Goal: Task Accomplishment & Management: Manage account settings

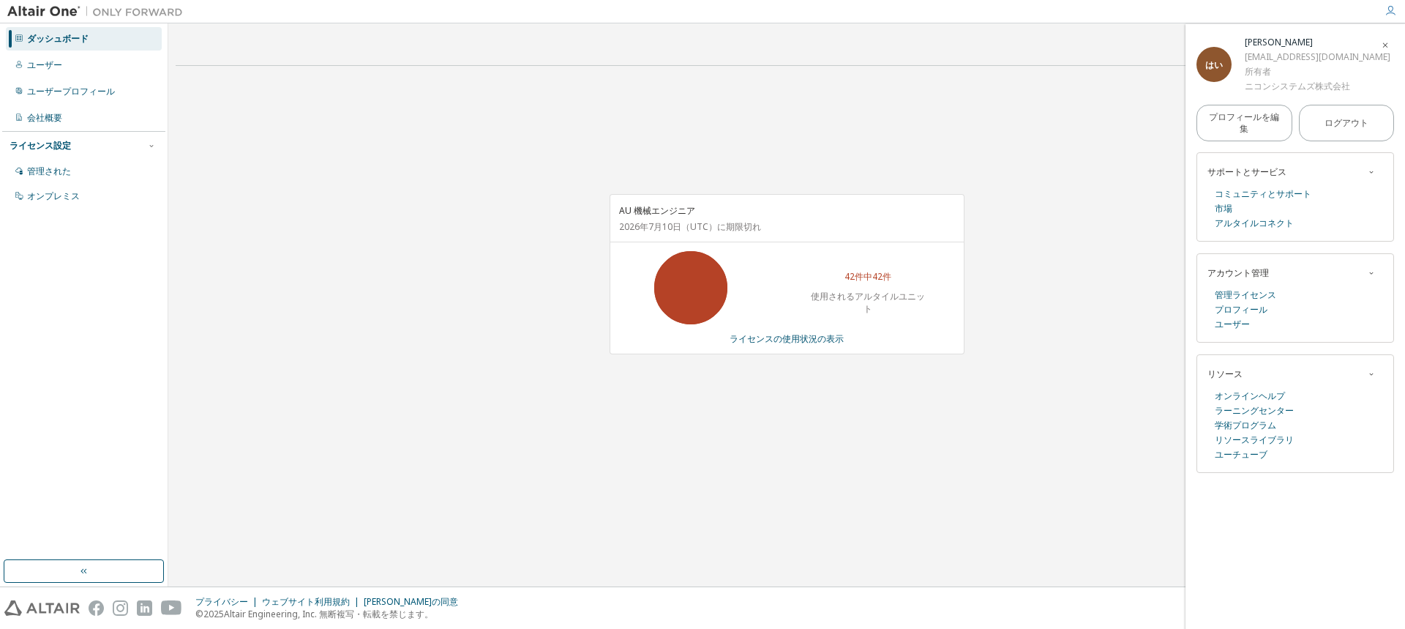
click at [327, 348] on div "AU 機械エンジニア 2026年7月10日 （UTC） に期限切れ 42件中42件 使用されるアルタイルユニット ライセンスの使用状況の表示" at bounding box center [787, 282] width 1222 height 408
click at [106, 10] on img at bounding box center [98, 11] width 183 height 15
click at [55, 12] on img at bounding box center [98, 11] width 183 height 15
click at [304, 143] on div "AU 機械エンジニア 2026年7月10日 （UTC） に期限切れ 42件中42件 使用されるアルタイルユニット ライセンスの使用状況の表示" at bounding box center [787, 282] width 1222 height 408
click at [475, 311] on div "AU 機械エンジニア 2026年7月10日 （UTC） に期限切れ 42件中42件 使用されるアルタイルユニット ライセンスの使用状況の表示" at bounding box center [787, 282] width 1222 height 408
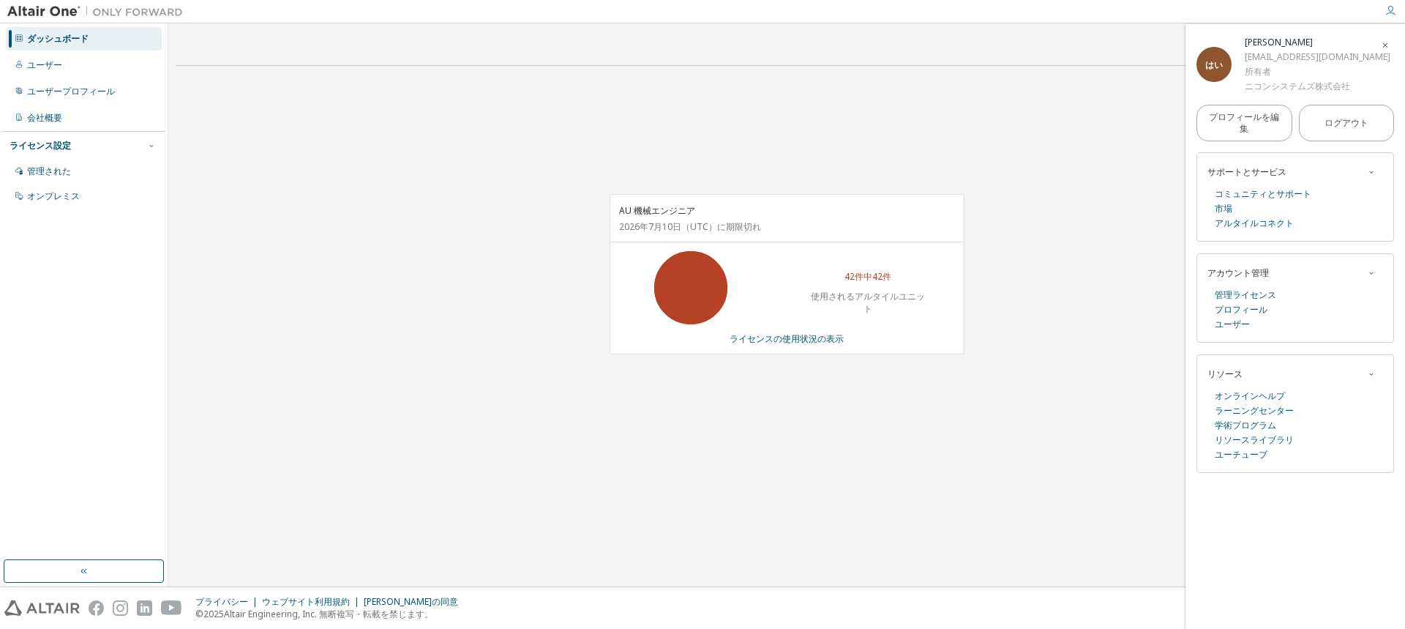
click at [683, 466] on div "AU 機械エンジニア 2026年7月10日 （UTC） に期限切れ 42件中42件 使用されるアルタイルユニット ライセンスの使用状況の表示" at bounding box center [787, 282] width 1222 height 408
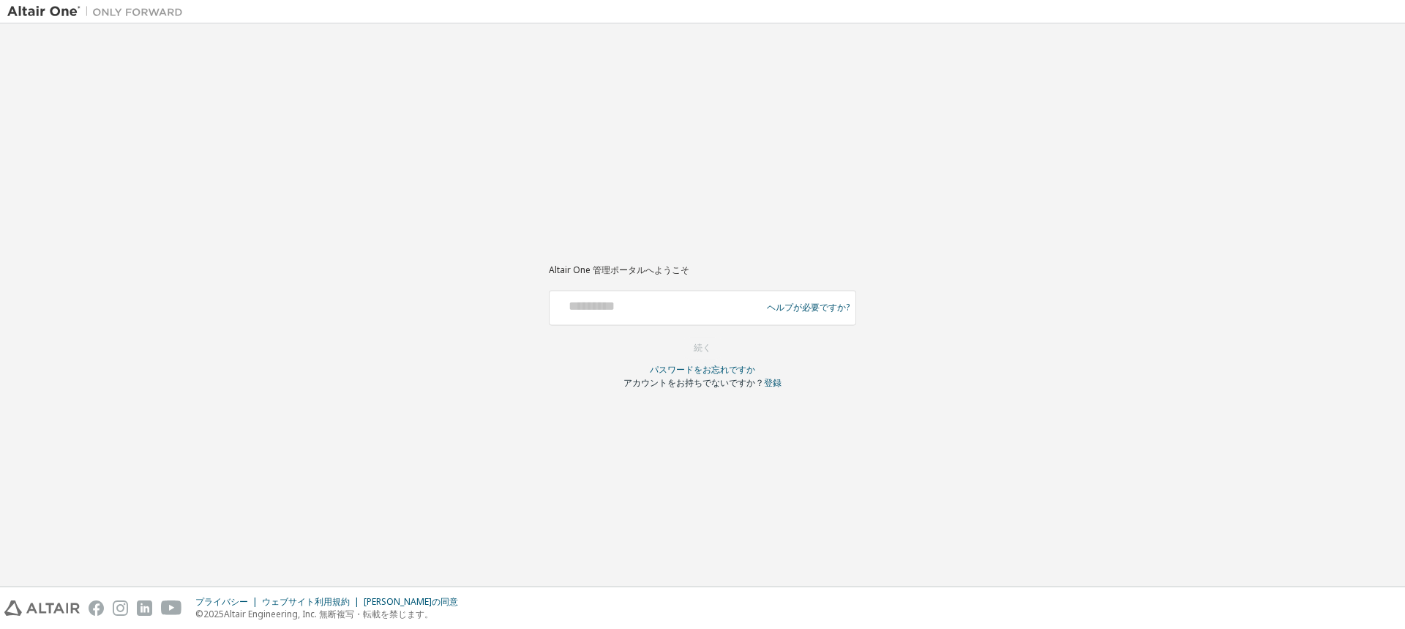
click at [323, 212] on div "Altair One 管理ポータルへようこそ ヘルプが必要ですか? グローバルログインには必ずメールアドレス（例：@europe.altair.com、@as…" at bounding box center [702, 305] width 1391 height 548
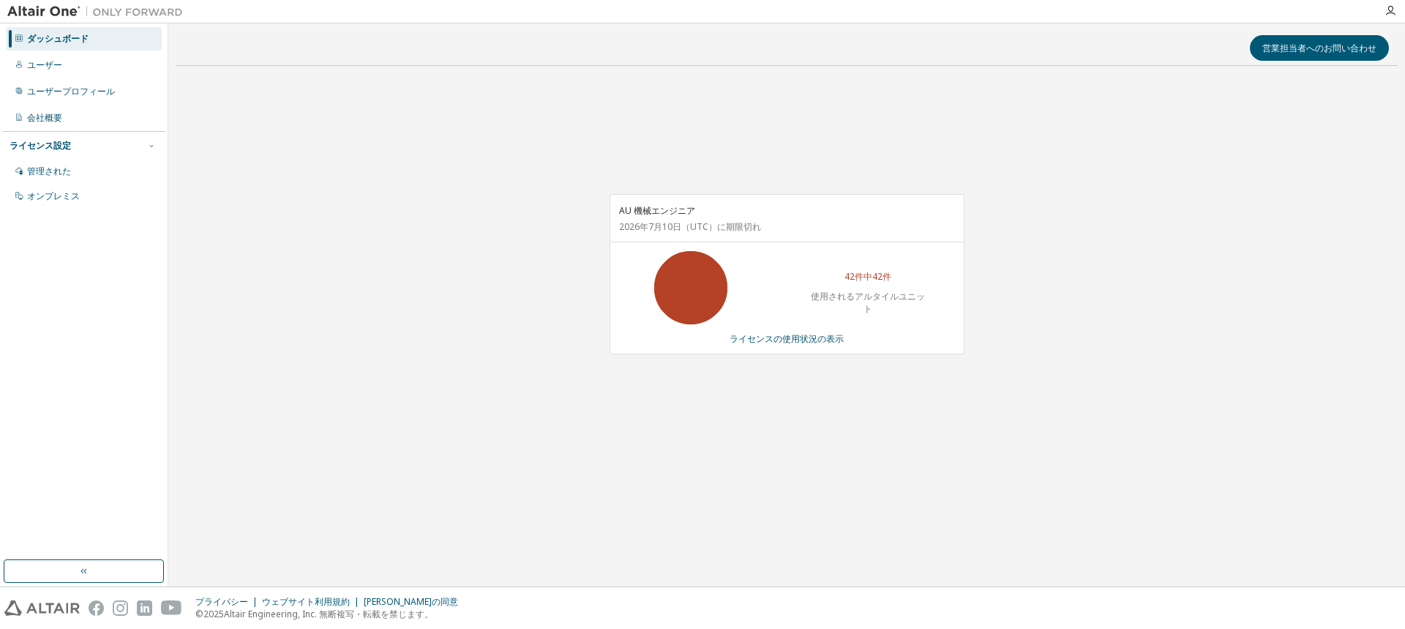
click at [758, 444] on div "AU 機械エンジニア 2026年7月10日 （UTC） に期限切れ 42件中42件 使用されるアルタイルユニット ライセンスの使用状況の表示" at bounding box center [787, 282] width 1222 height 408
click at [343, 474] on div "AU 機械エンジニア 2026年7月10日 （UTC） に期限切れ 42件中42件 使用されるアルタイルユニット ライセンスの使用状況の表示" at bounding box center [787, 282] width 1222 height 408
click at [486, 481] on div "AU 機械エンジニア 2026年7月10日 （UTC） に期限切れ 42件中42件 使用されるアルタイルユニット ライセンスの使用状況の表示" at bounding box center [787, 282] width 1222 height 408
click at [795, 335] on font "ライセンスの使用状況の表示" at bounding box center [787, 338] width 114 height 12
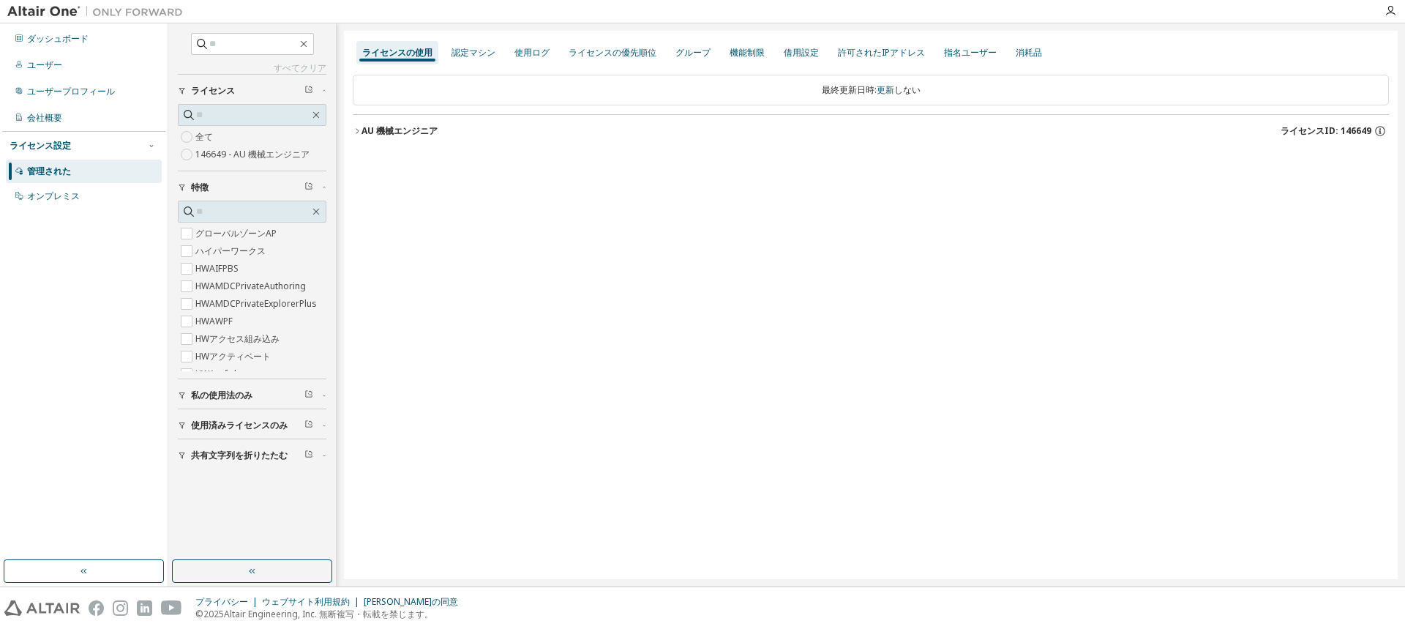
drag, startPoint x: 629, startPoint y: 335, endPoint x: 427, endPoint y: 206, distance: 240.0
click at [629, 335] on div "ライセンスの使用 認定マシン 使用ログ ライセンスの優先順位 グループ 機能制限 借用設定 許可されたIPアドレス 指名ユーザー 消耗品 最終更新日時: 更新…" at bounding box center [871, 305] width 1054 height 548
click at [359, 126] on button "AU 機械エンジニア ライセンスID: 146649" at bounding box center [871, 131] width 1036 height 32
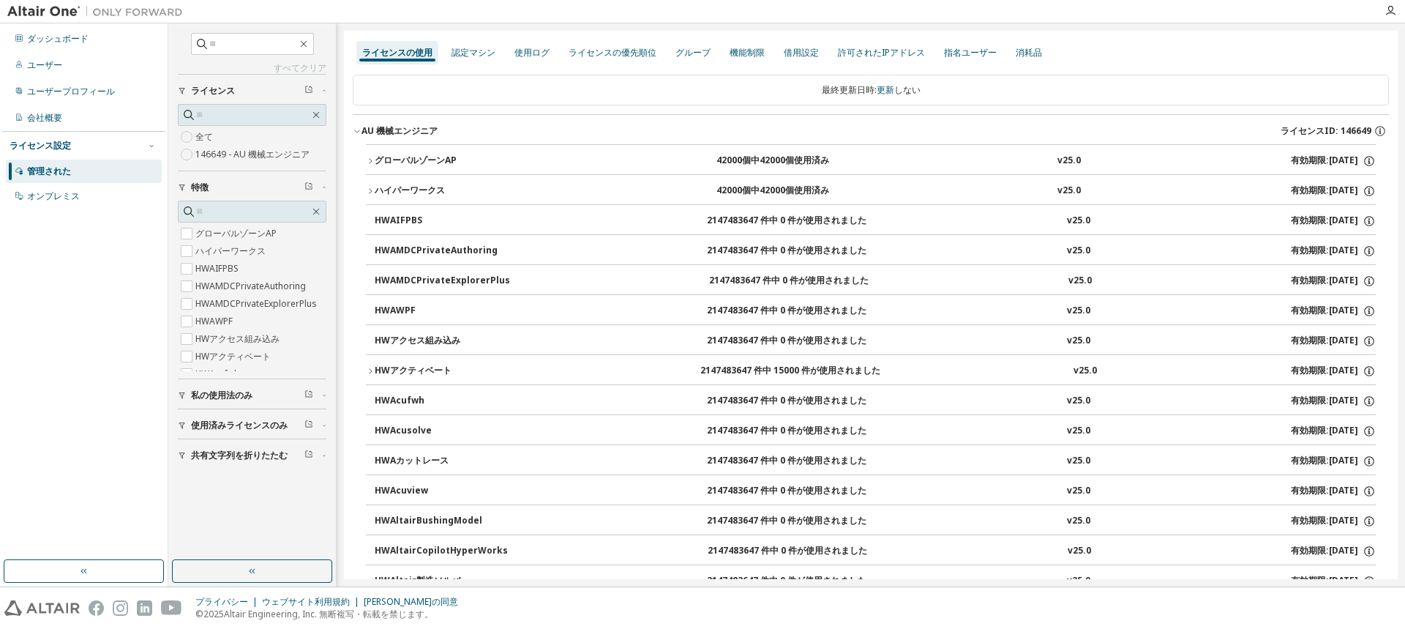
click at [368, 160] on icon "button" at bounding box center [370, 161] width 9 height 9
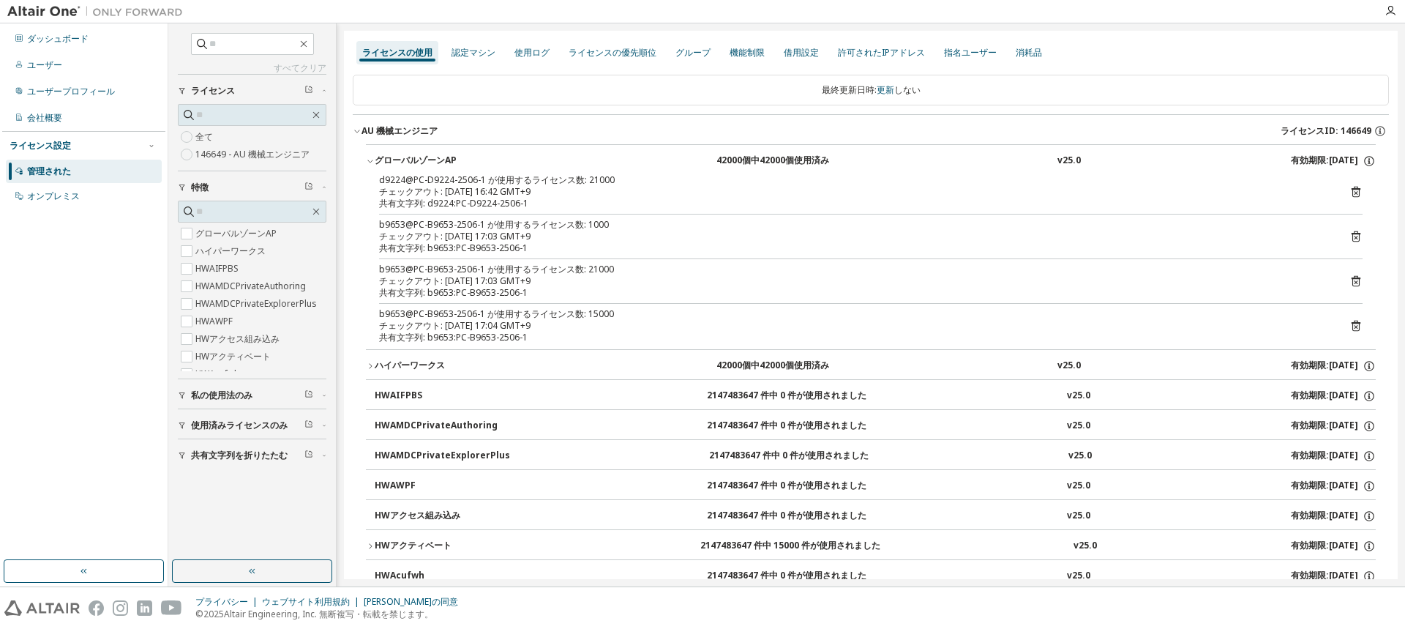
click at [1352, 188] on icon at bounding box center [1356, 192] width 9 height 11
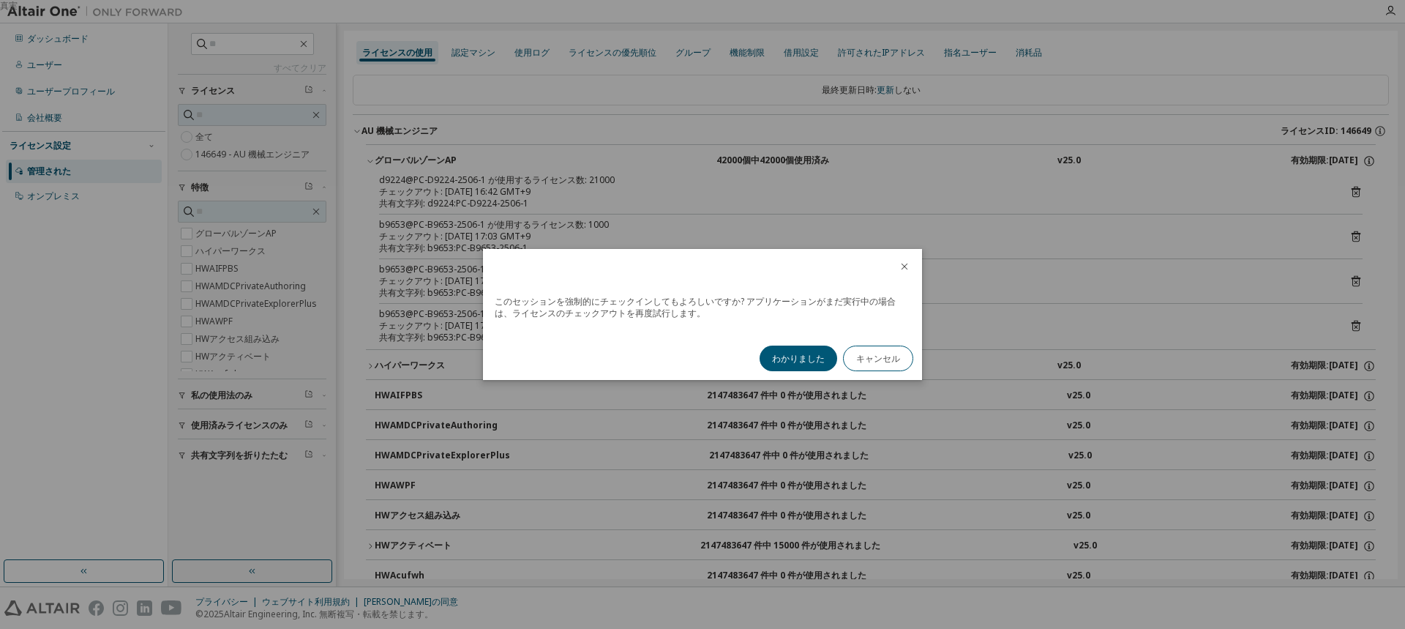
drag, startPoint x: 805, startPoint y: 355, endPoint x: 805, endPoint y: 347, distance: 8.1
click at [805, 350] on button "わかりました" at bounding box center [799, 358] width 78 height 26
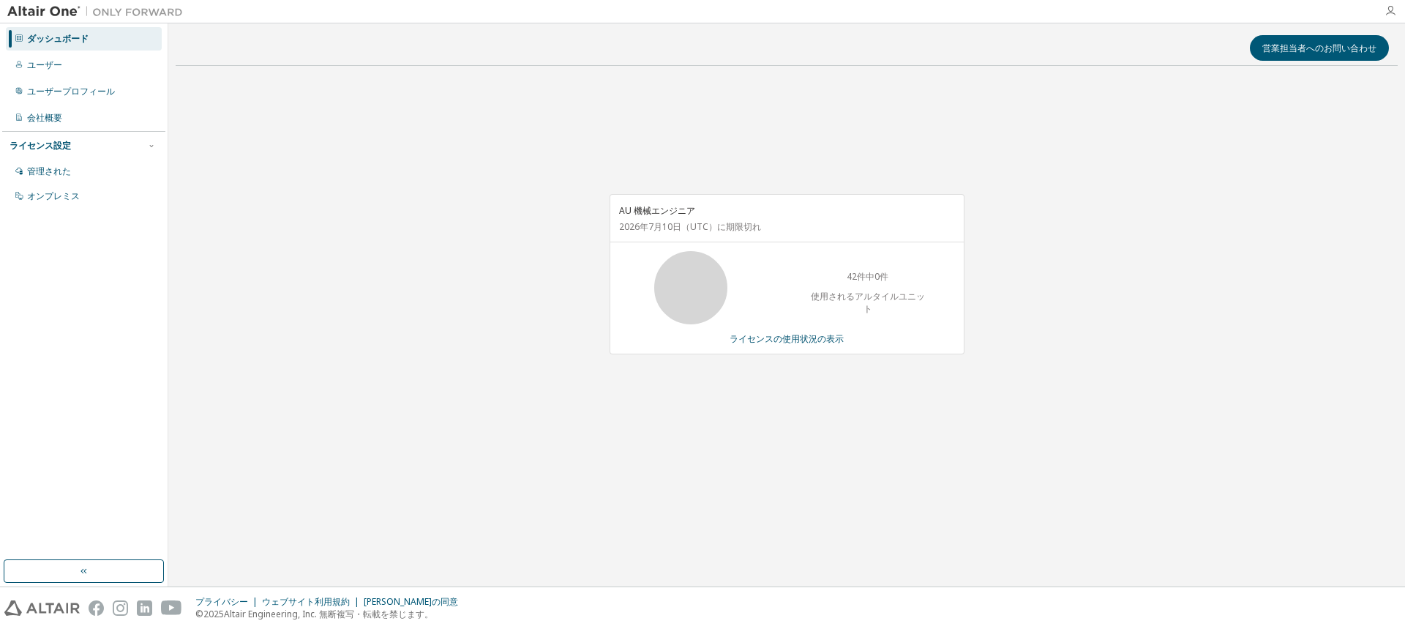
click at [1390, 7] on icon "button" at bounding box center [1391, 11] width 12 height 12
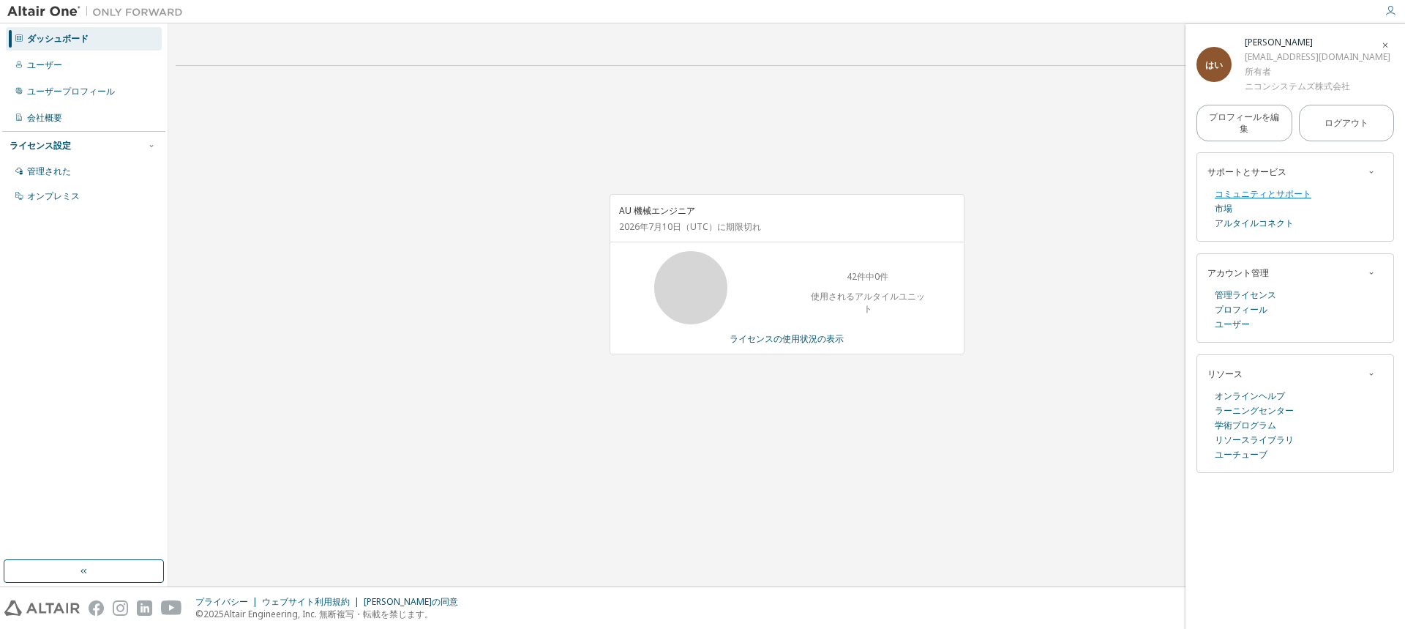
click at [1249, 190] on font "コミュニティとサポート" at bounding box center [1263, 193] width 97 height 12
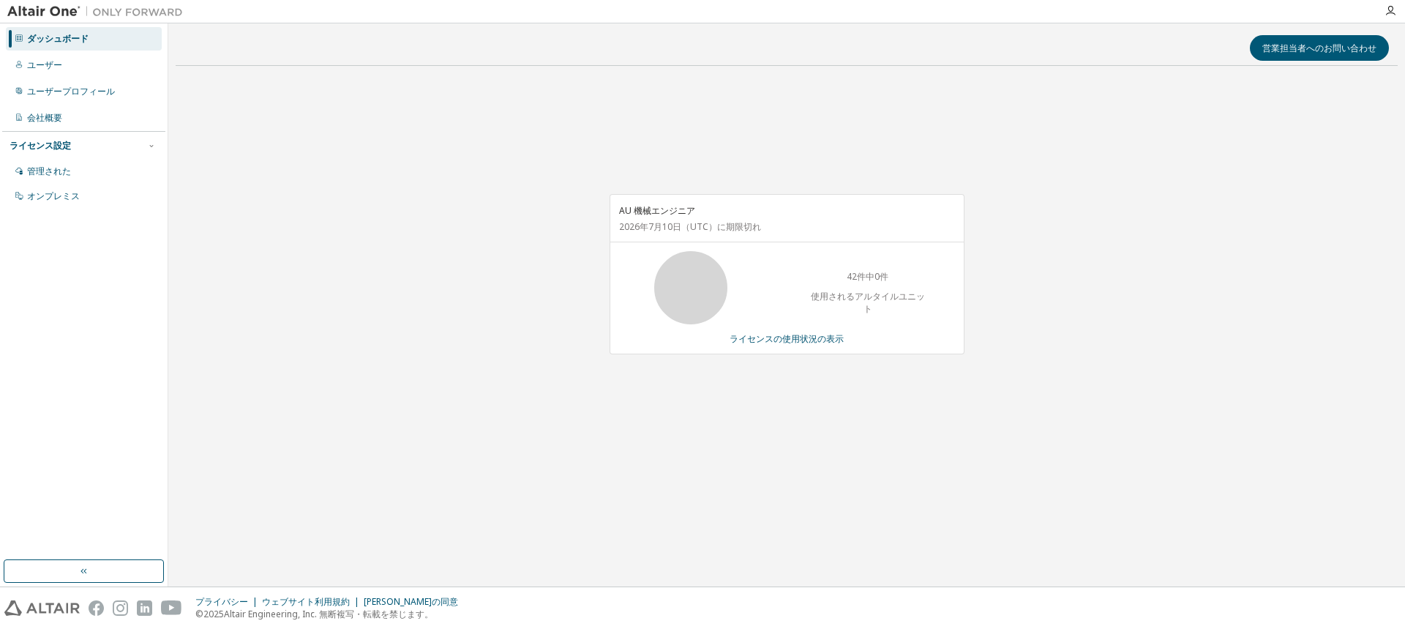
click at [244, 160] on div "AU 機械エンジニア [DATE] （UTC） に期限切れ 42件中0件 使用されるアルタイルユニット ライセンスの使用状況の表示" at bounding box center [787, 282] width 1222 height 408
click at [492, 102] on div "AU 機械エンジニア [DATE] （UTC） に期限切れ 42件中15件 使用されるアルタイルユニット ライセンスの使用状況の表示" at bounding box center [787, 282] width 1222 height 408
click at [666, 512] on div "営業担当者へのお問い合わせ AU 機械エンジニア [DATE] （UTC） に期限切れ 42件中15件 使用されるアルタイルユニット ライセンスの使用状況の表示" at bounding box center [787, 305] width 1222 height 548
click at [374, 220] on div "AU 機械エンジニア [DATE] （UTC） に期限切れ 42件中15件 使用されるアルタイルユニット ライセンスの使用状況の表示" at bounding box center [787, 282] width 1222 height 408
drag, startPoint x: 929, startPoint y: 477, endPoint x: 928, endPoint y: 457, distance: 19.8
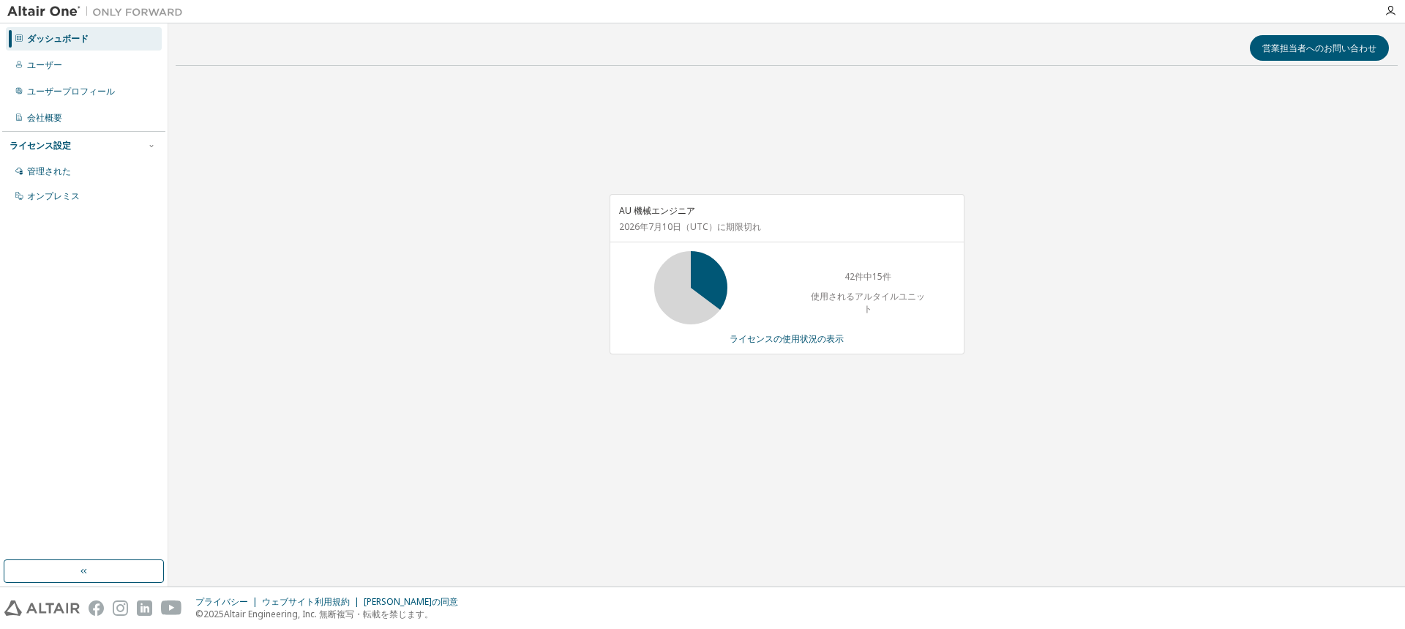
click at [930, 471] on div "AU 機械エンジニア [DATE] （UTC） に期限切れ 42件中15件 使用されるアルタイルユニット ライセンスの使用状況の表示" at bounding box center [787, 282] width 1222 height 408
click at [853, 433] on div "AU 機械エンジニア [DATE] （UTC） に期限切れ 42件中15件 使用されるアルタイルユニット ライセンスの使用状況の表示" at bounding box center [787, 282] width 1222 height 408
click at [819, 336] on font "ライセンスの使用状況の表示" at bounding box center [787, 338] width 114 height 12
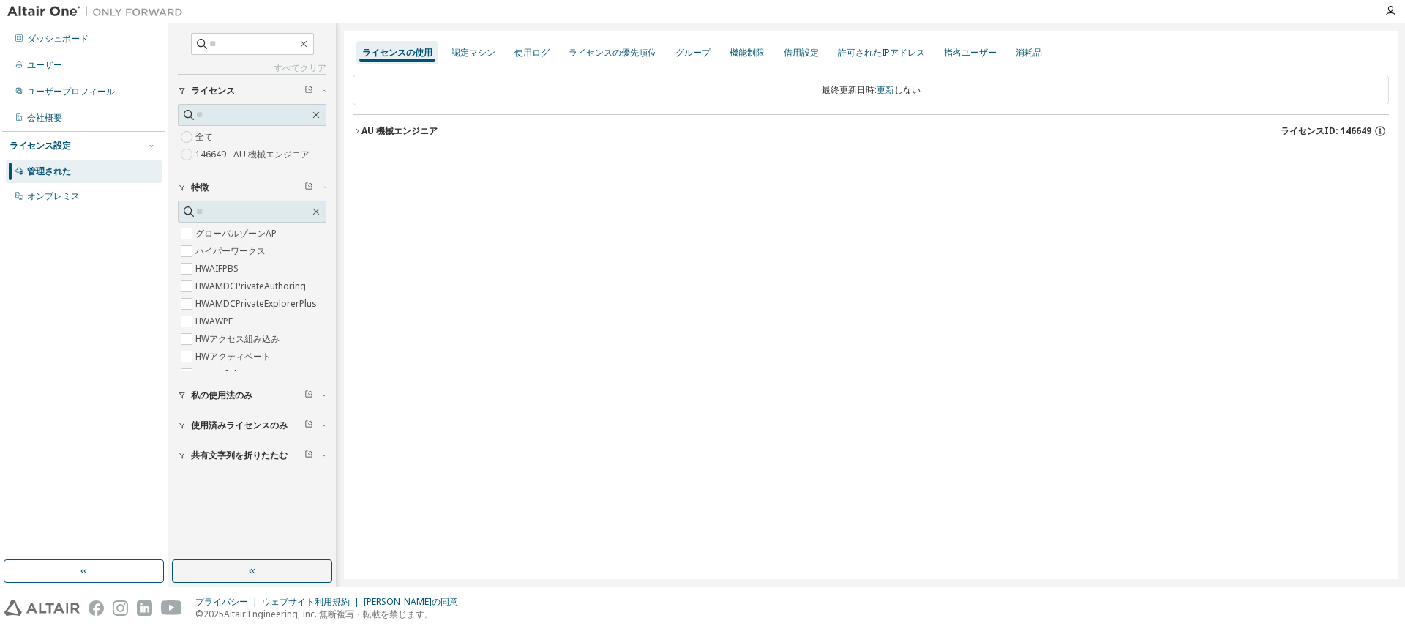
click at [358, 131] on icon "button" at bounding box center [357, 131] width 9 height 9
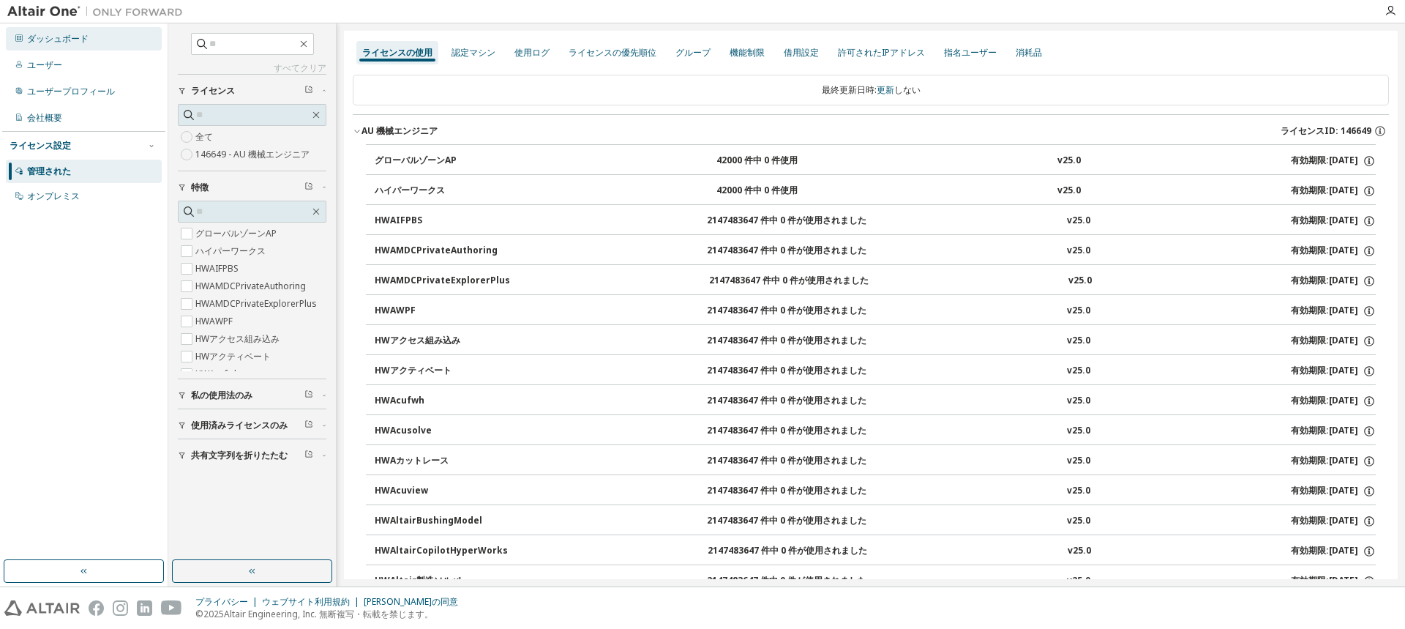
click at [68, 42] on font "ダッシュボード" at bounding box center [57, 38] width 61 height 12
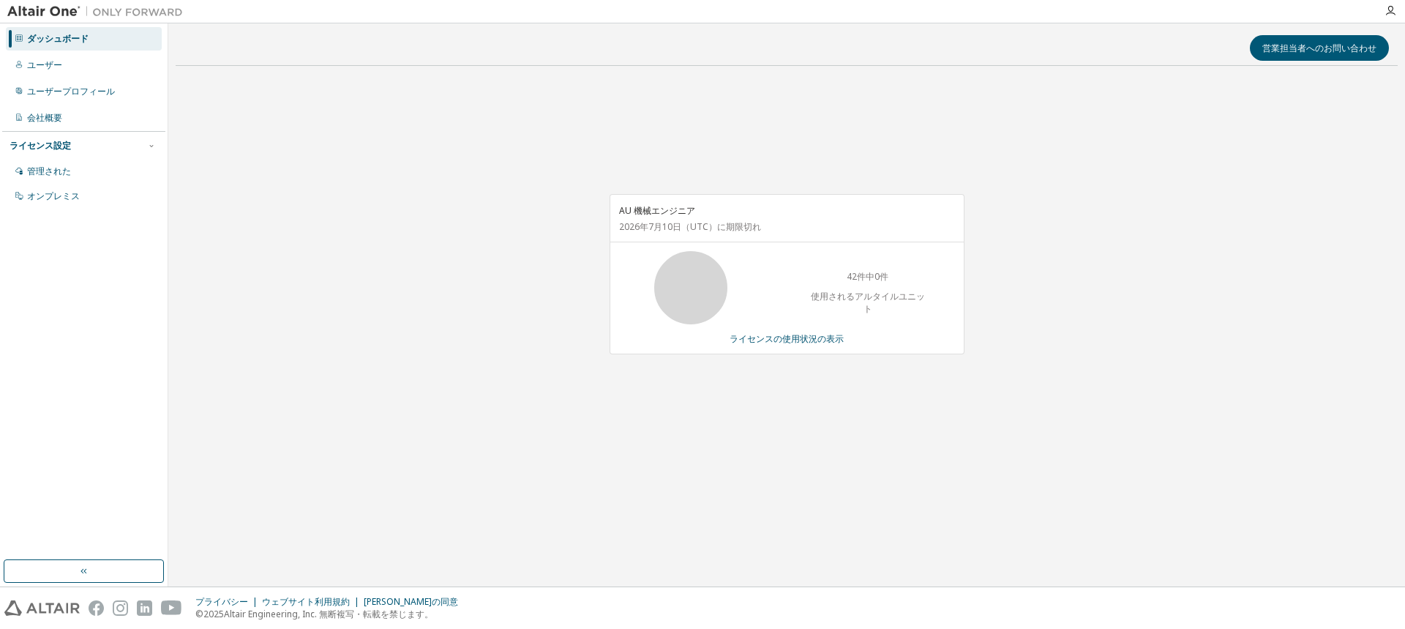
click at [494, 358] on div "AU 機械エンジニア [DATE] （UTC） に期限切れ 42件中0件 使用されるアルタイルユニット ライセンスの使用状況の表示" at bounding box center [787, 282] width 1222 height 408
click at [495, 362] on div "AU 機械エンジニア [DATE] （UTC） に期限切れ 42件中0件 使用されるアルタイルユニット ライセンスの使用状況の表示" at bounding box center [787, 282] width 1222 height 408
click at [577, 566] on div "営業担当者へのお問い合わせ AU 機械エンジニア [DATE] （UTC） に期限切れ 42件中0件 使用されるアルタイルユニット ライセンスの使用状況の表示" at bounding box center [787, 305] width 1222 height 548
